Goal: Find specific page/section: Find specific page/section

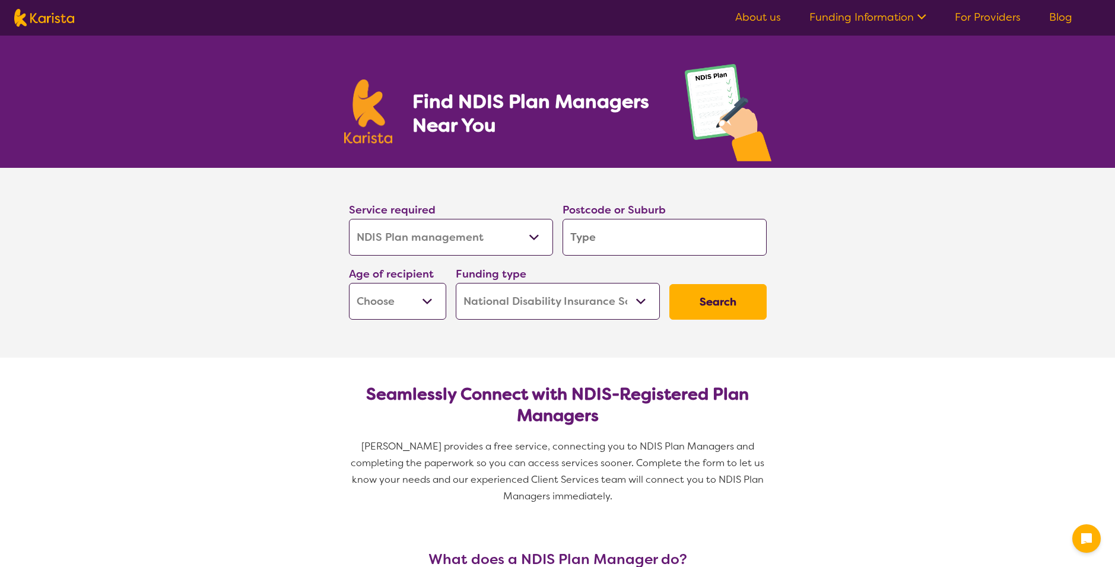
select select "NDIS Plan management"
select select "NDIS"
select select "NDIS Plan management"
select select "NDIS"
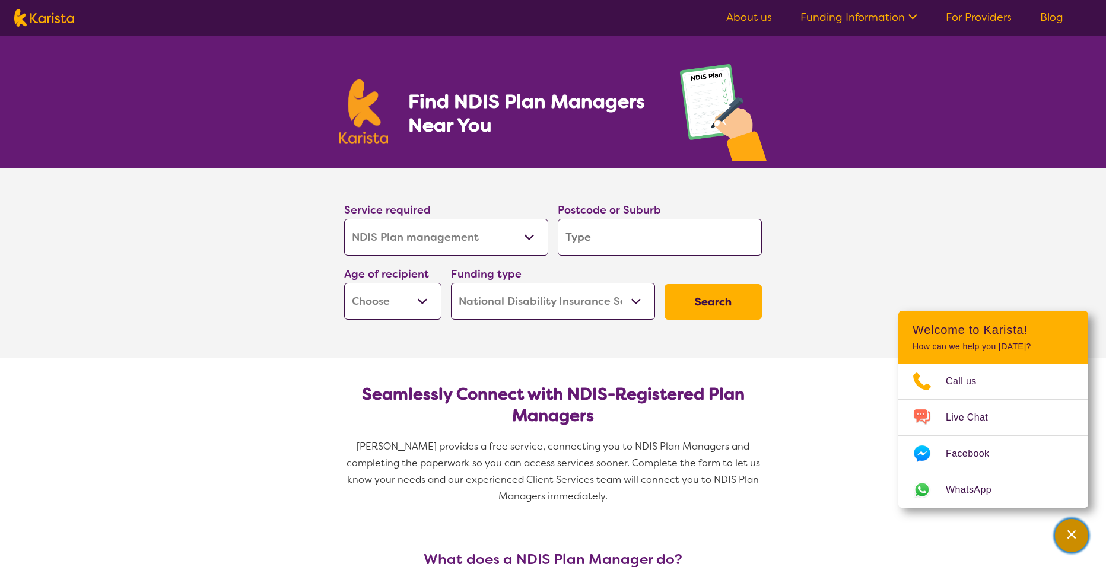
click at [1071, 538] on icon "Channel Menu" at bounding box center [1072, 535] width 12 height 12
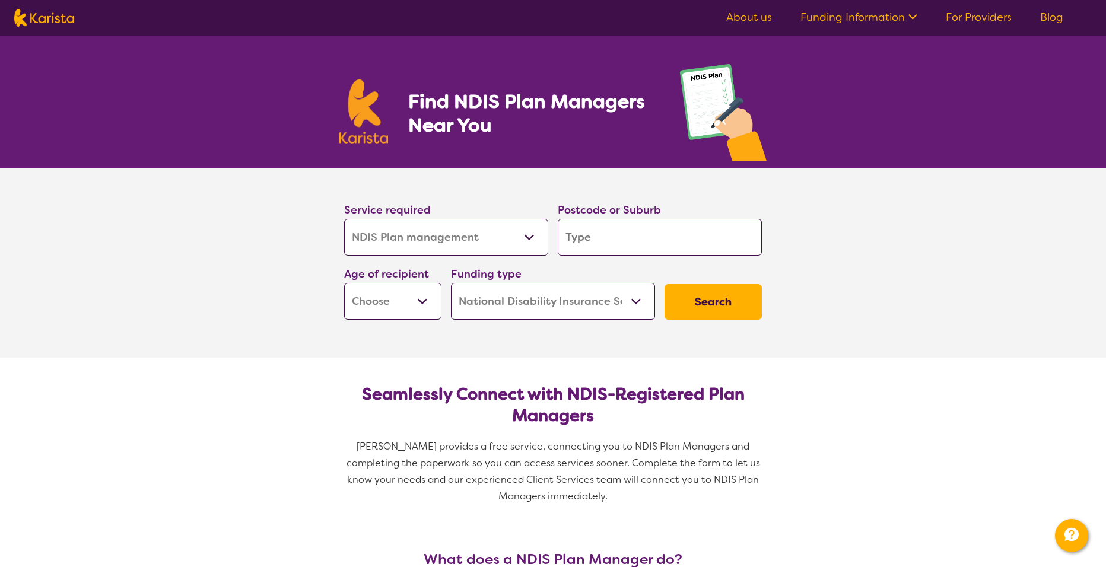
click at [417, 301] on select "Early Childhood - 0 to 9 Child - 10 to 11 Adolescent - 12 to 17 Adult - 18 to 6…" at bounding box center [392, 301] width 97 height 37
click at [415, 303] on select "Early Childhood - 0 to 9 Child - 10 to 11 Adolescent - 12 to 17 Adult - 18 to 6…" at bounding box center [392, 301] width 97 height 37
click at [521, 237] on select "Allied Health Assistant Assessment (ADHD or Autism) Behaviour support Counselli…" at bounding box center [446, 237] width 204 height 37
click at [522, 237] on select "Allied Health Assistant Assessment (ADHD or Autism) Behaviour support Counselli…" at bounding box center [446, 237] width 204 height 37
click at [967, 15] on link "For Providers" at bounding box center [979, 17] width 66 height 14
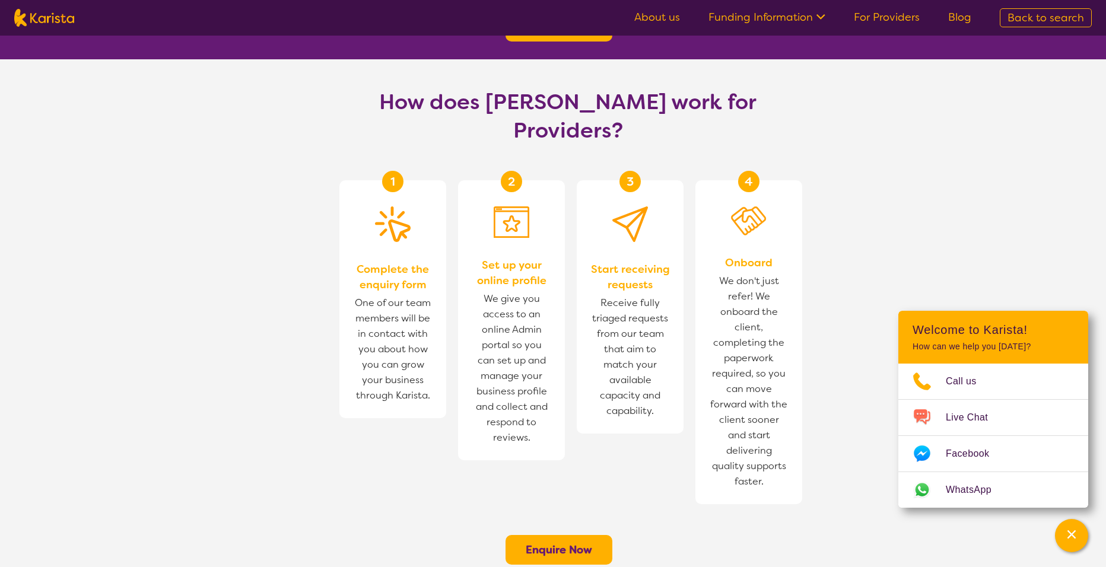
scroll to position [627, 0]
